Goal: Information Seeking & Learning: Learn about a topic

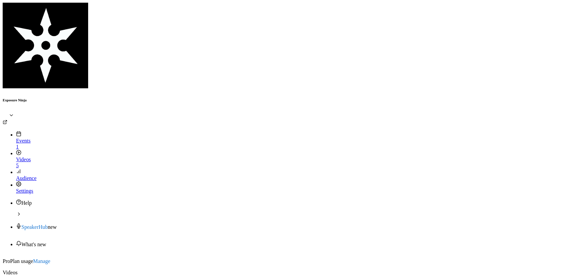
click at [40, 199] on li "Help" at bounding box center [292, 208] width 552 height 19
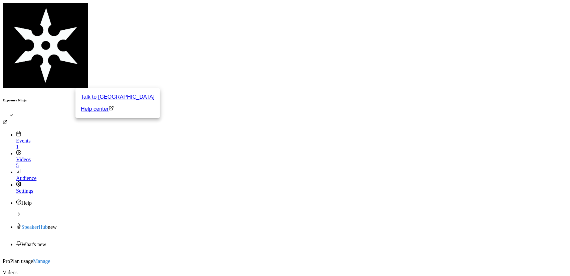
click at [106, 101] on link "Talk to [GEOGRAPHIC_DATA]" at bounding box center [118, 97] width 74 height 8
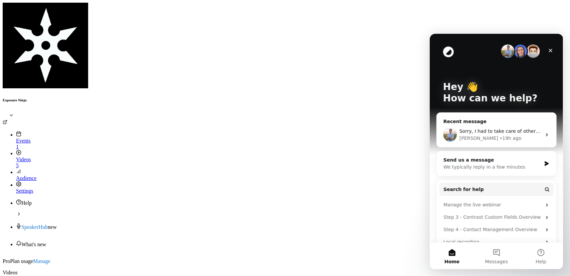
click at [507, 132] on span "Sorry, I had to take care of other work. Thanks so much for looking into this f…" at bounding box center [557, 130] width 197 height 5
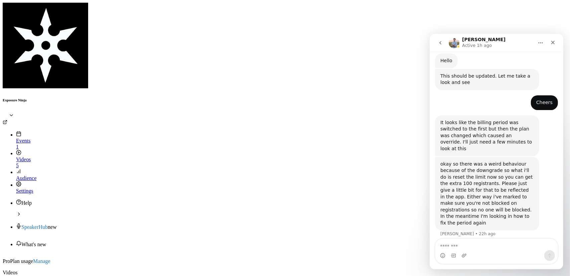
scroll to position [204, 0]
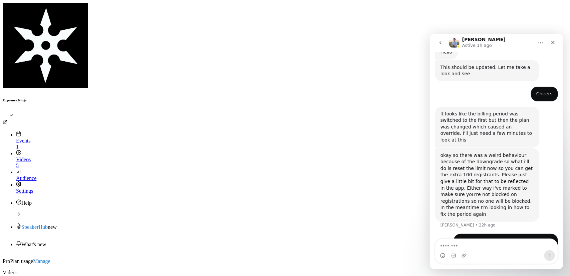
click at [498, 253] on div "Intercom messenger" at bounding box center [496, 255] width 122 height 11
click at [498, 244] on textarea "Message…" at bounding box center [496, 243] width 122 height 11
type textarea "***"
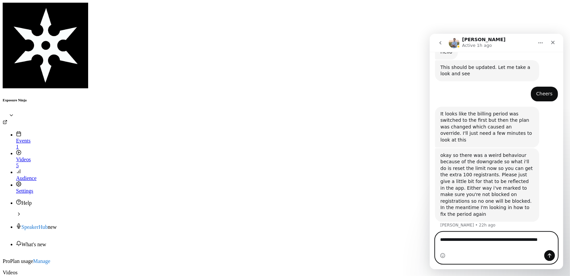
scroll to position [211, 0]
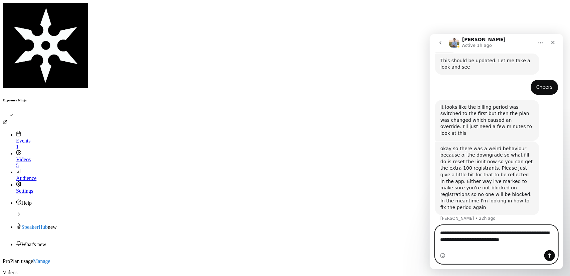
type textarea "**********"
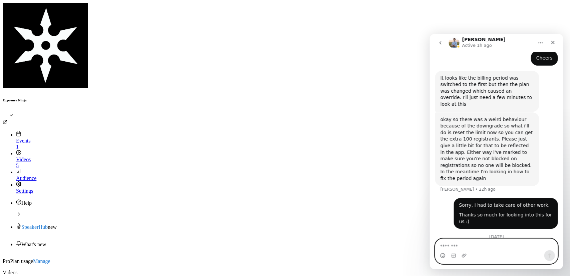
scroll to position [255, 0]
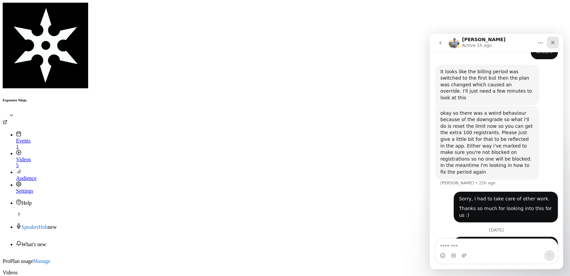
click at [556, 40] on div "Close" at bounding box center [553, 42] width 12 height 12
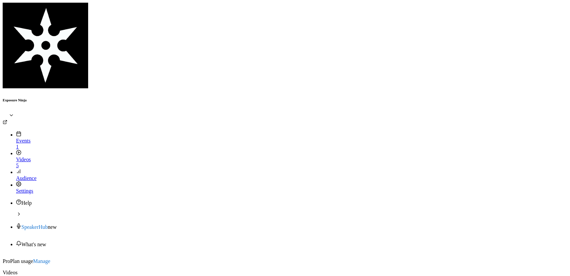
click at [45, 131] on link "Events 1" at bounding box center [292, 140] width 552 height 18
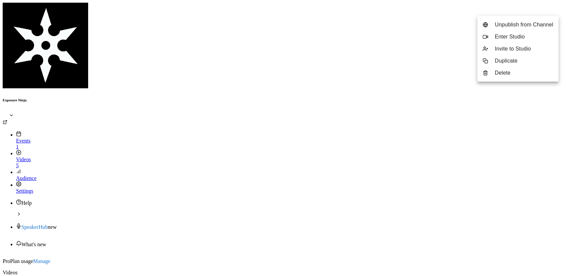
click at [514, 41] on div "Enter Studio" at bounding box center [524, 37] width 58 height 8
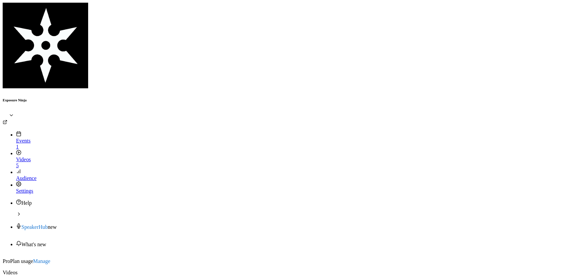
click at [42, 150] on link "Videos 5" at bounding box center [292, 159] width 552 height 18
click at [40, 131] on link "Events 1" at bounding box center [292, 140] width 552 height 18
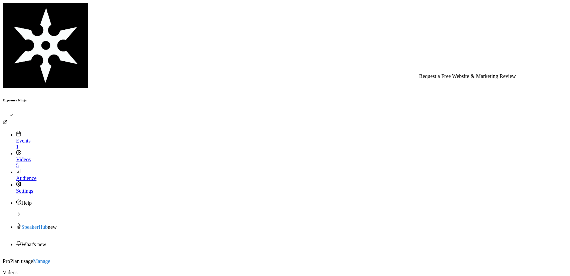
scroll to position [0, 104]
